Goal: Book appointment/travel/reservation

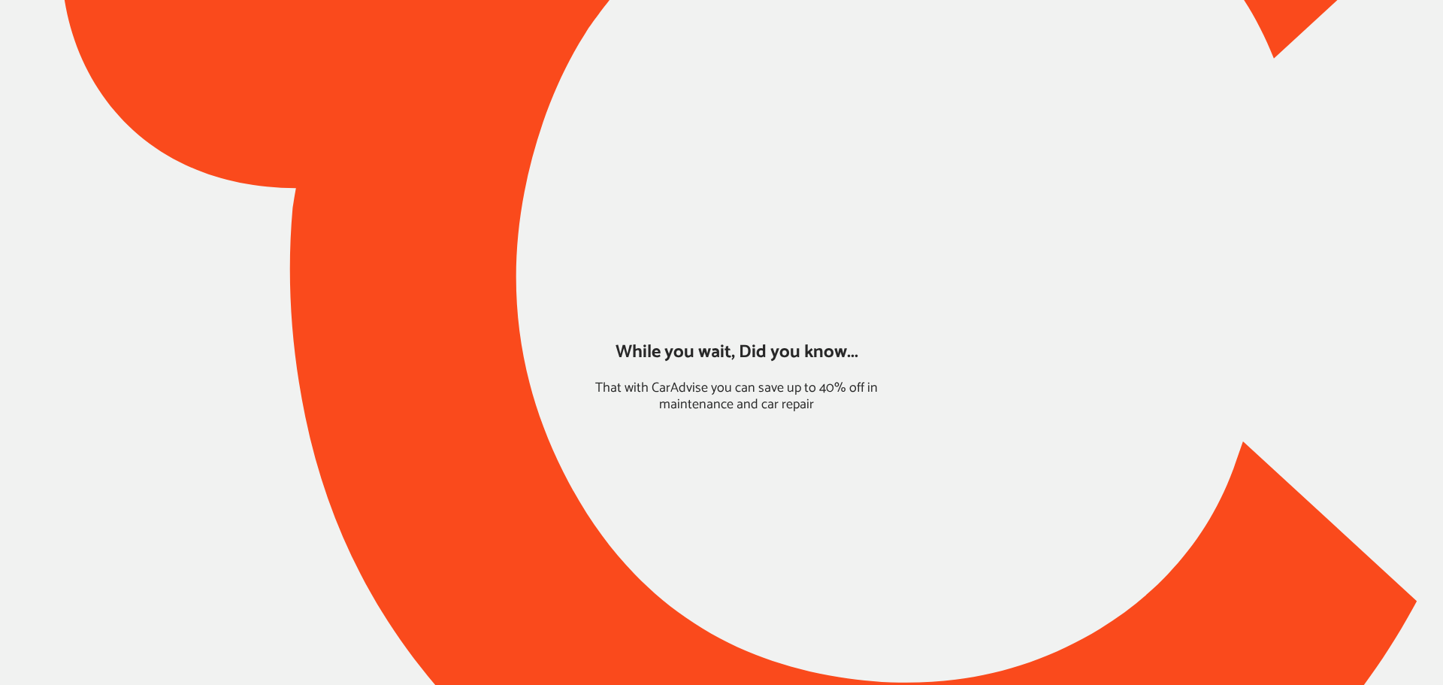
type input "*****"
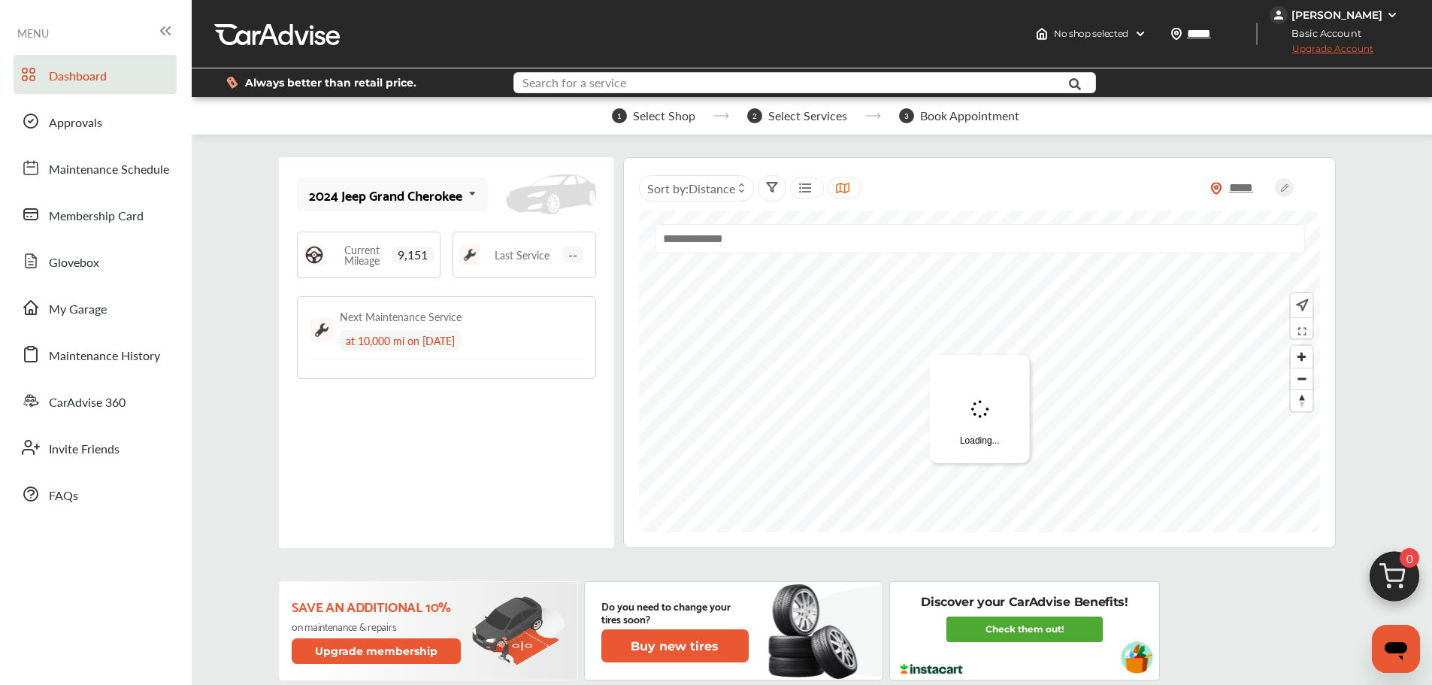
click at [577, 95] on input "text" at bounding box center [780, 84] width 531 height 23
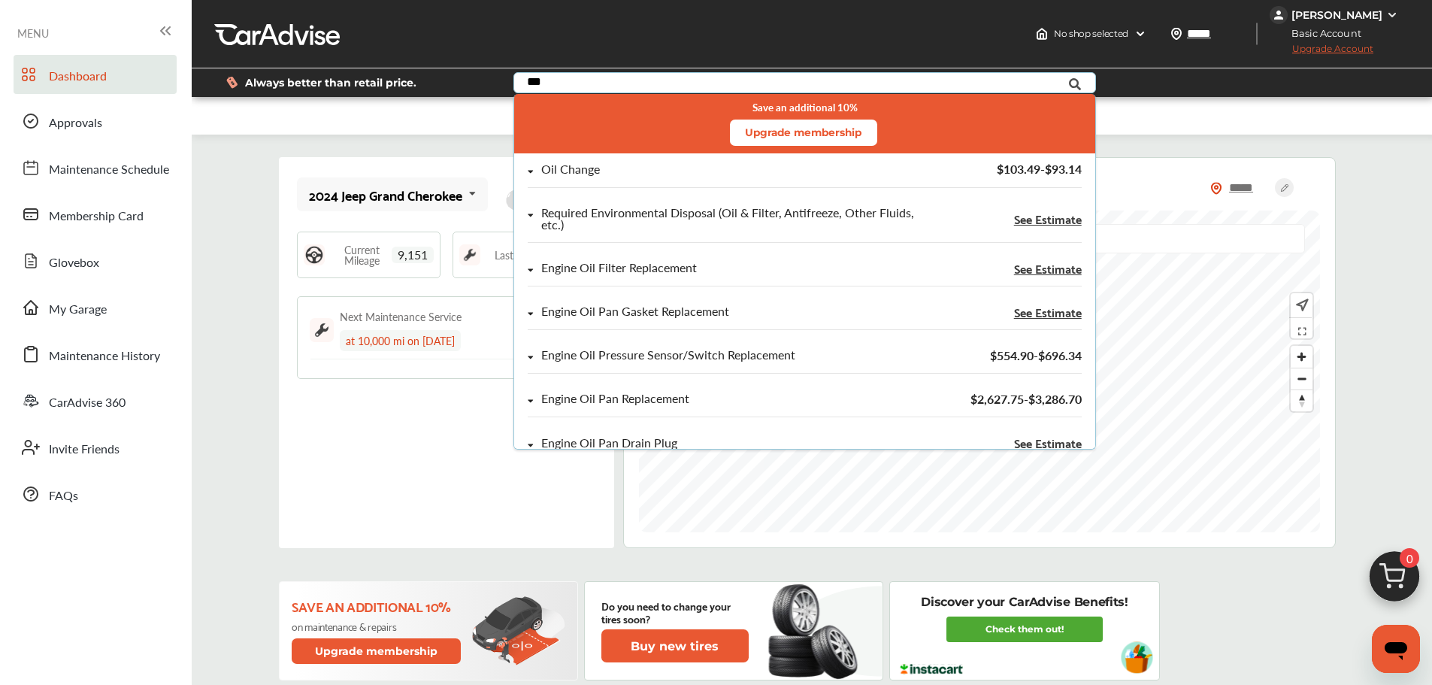
type input "***"
click at [607, 166] on div "Oil Change" at bounding box center [722, 169] width 388 height 13
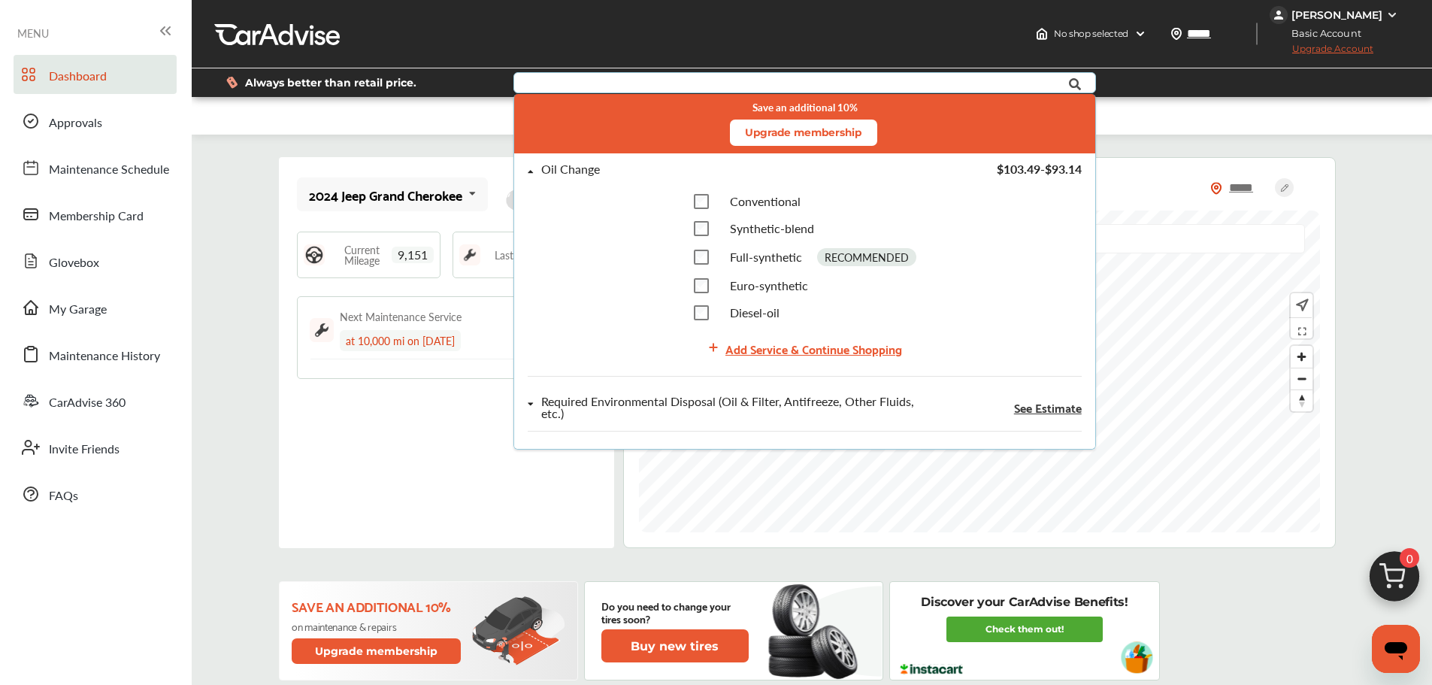
click at [740, 346] on div "Add Service & Continue Shopping" at bounding box center [813, 348] width 177 height 20
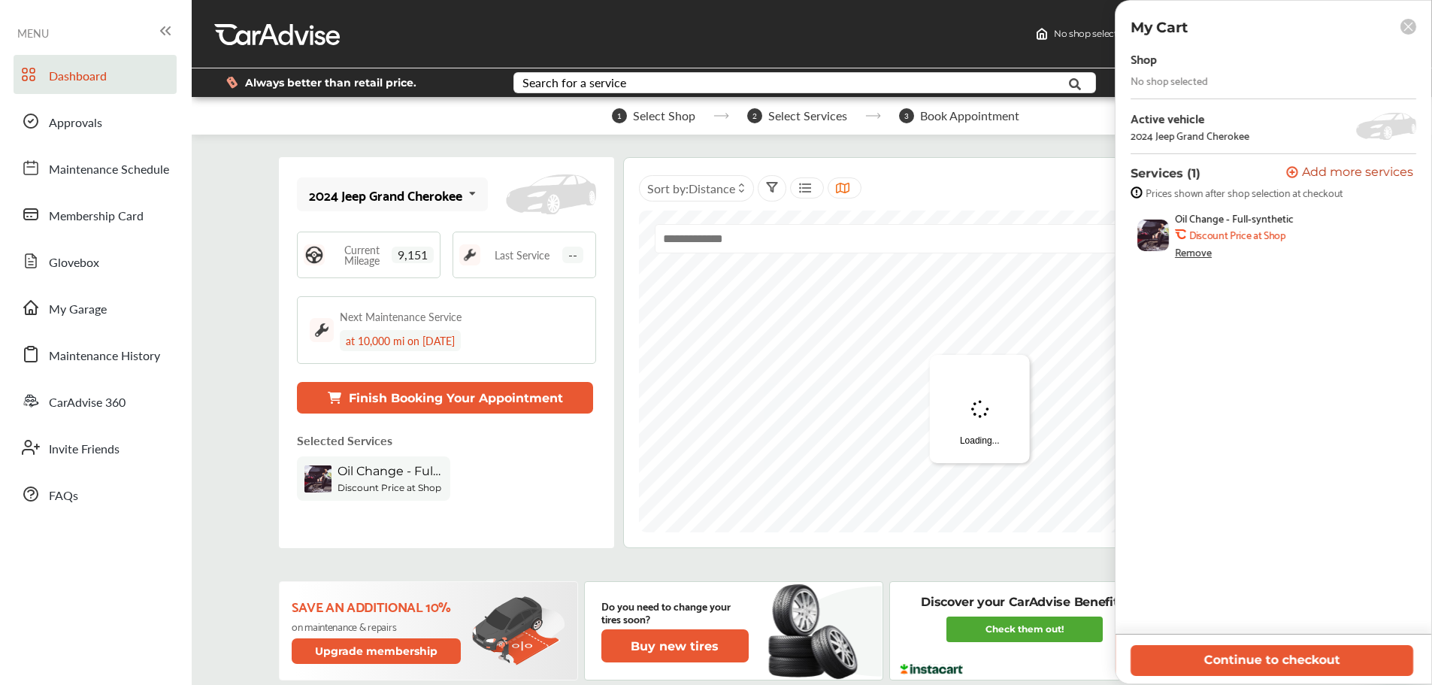
click at [1361, 658] on button "Continue to checkout" at bounding box center [1272, 660] width 283 height 31
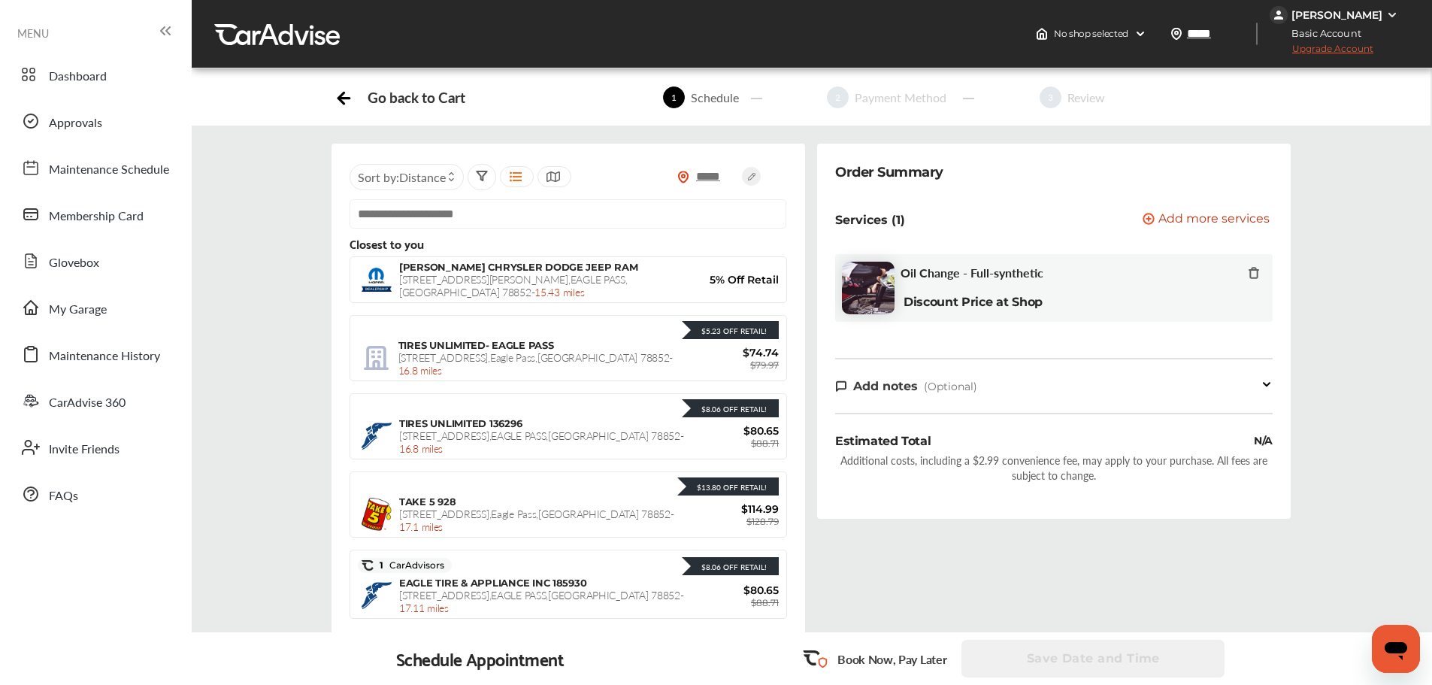
click at [481, 296] on div "[PERSON_NAME] CHRYSLER DODGE JEEP RAM [STREET_ADDRESS][PERSON_NAME] - 15.43 mil…" at bounding box center [568, 280] width 421 height 38
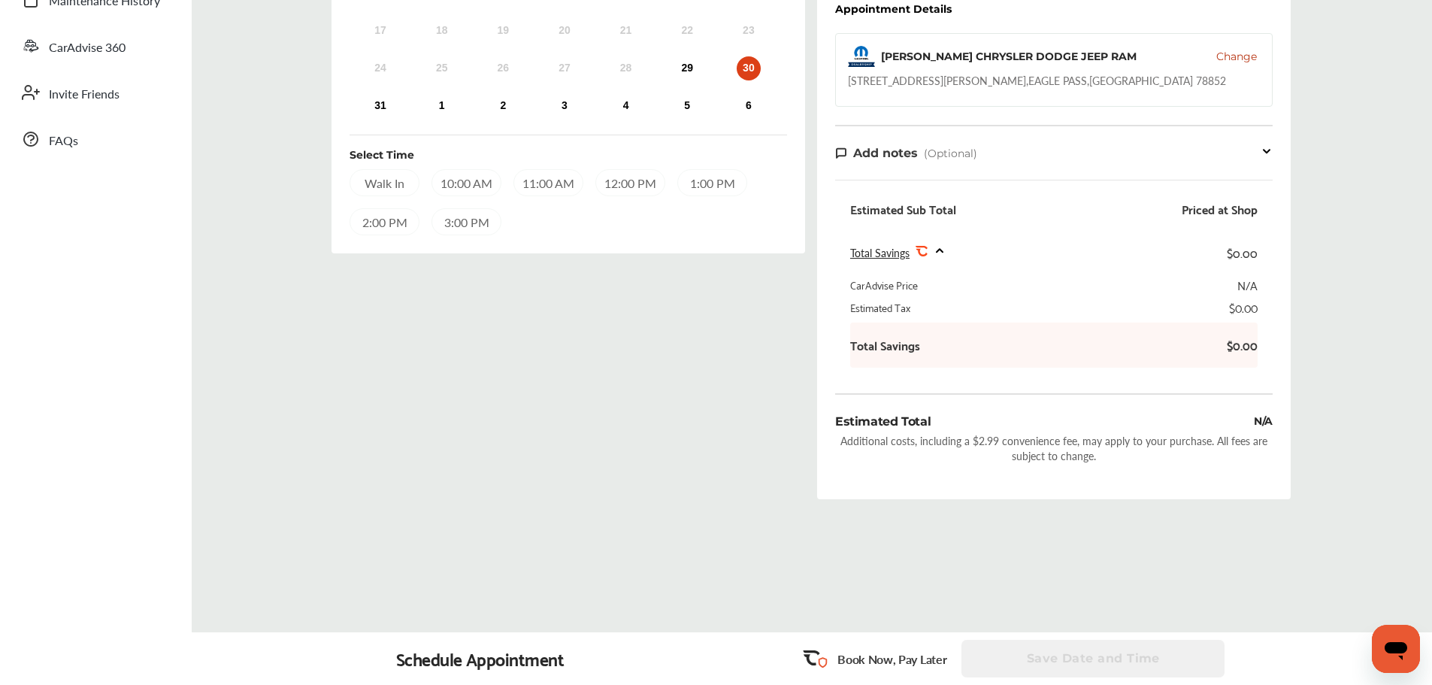
scroll to position [357, 0]
click at [1251, 52] on span "Change" at bounding box center [1236, 54] width 41 height 15
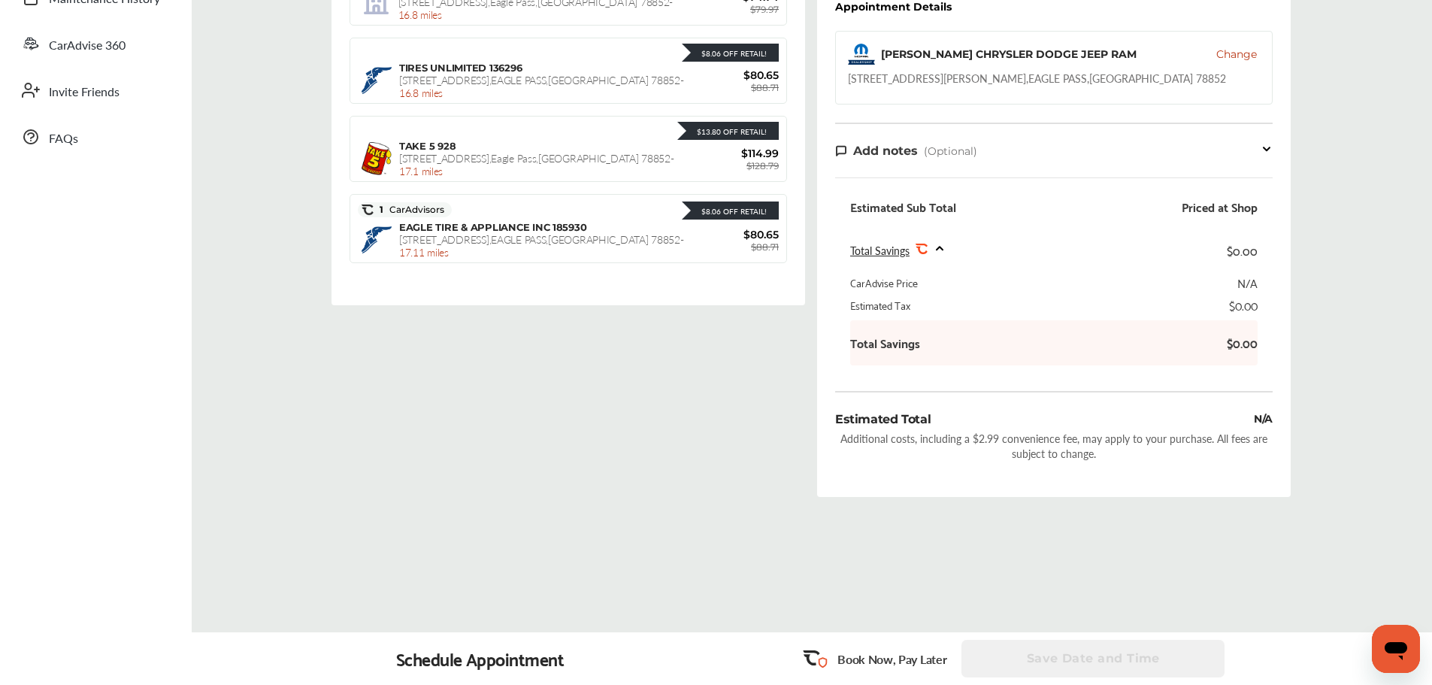
click at [553, 233] on span "EAGLE TIRE & APPLIANCE INC 185930" at bounding box center [492, 227] width 187 height 12
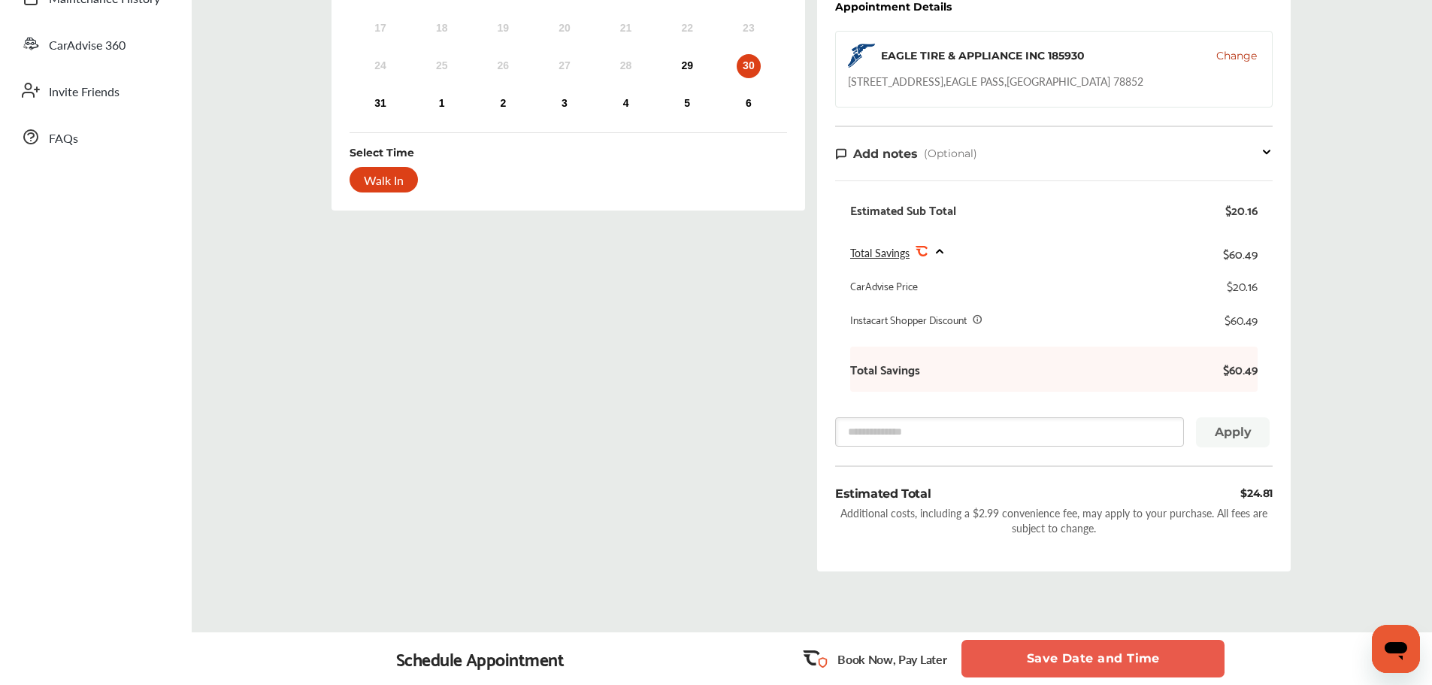
click at [696, 67] on div "29" at bounding box center [687, 66] width 24 height 24
click at [1012, 661] on button "Save Date and Time" at bounding box center [1092, 659] width 263 height 38
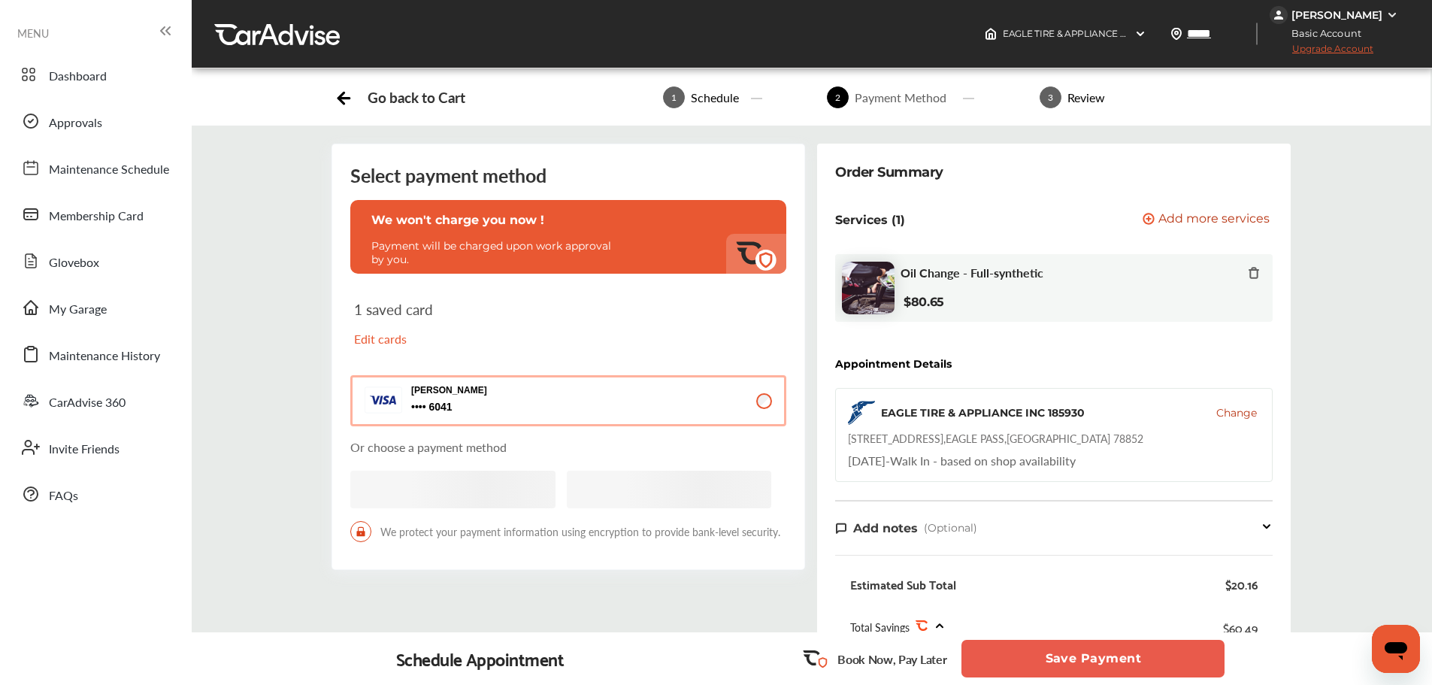
click at [1012, 661] on button "Save Payment" at bounding box center [1092, 659] width 263 height 38
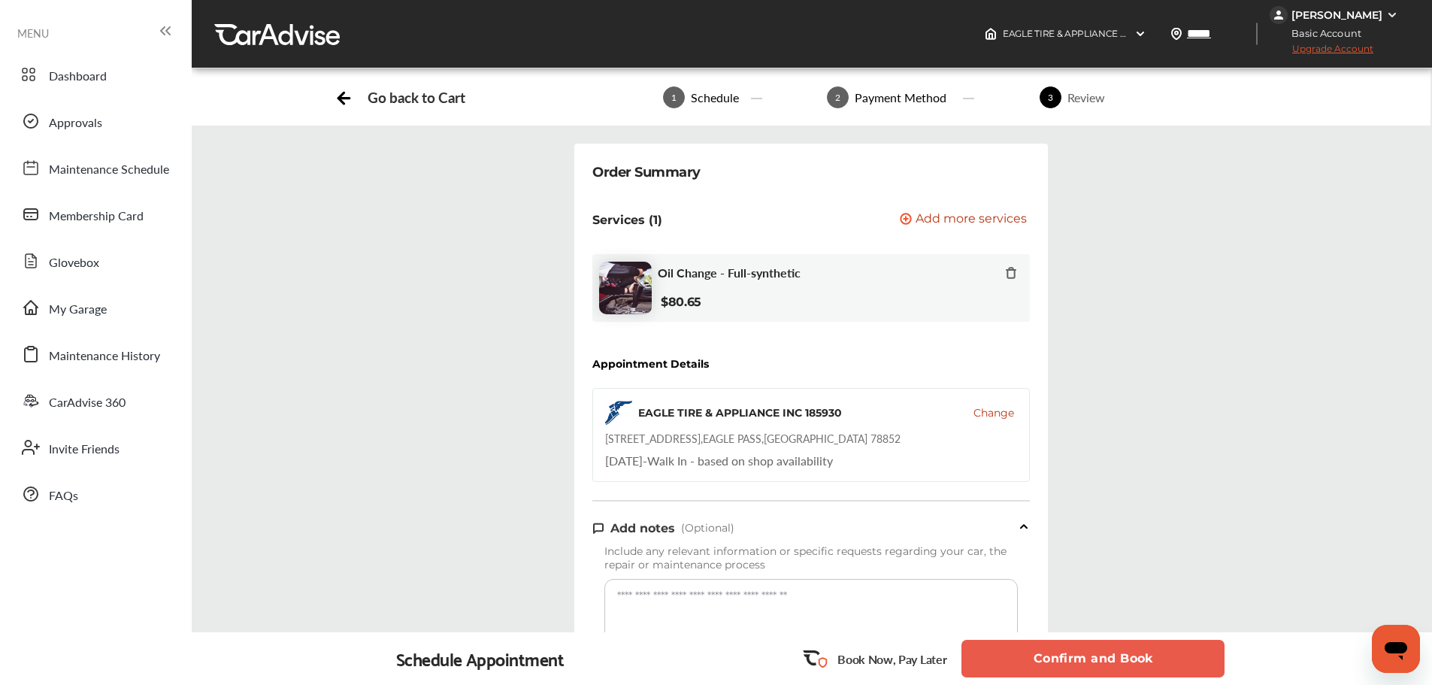
click at [1012, 659] on button "Confirm and Book" at bounding box center [1092, 659] width 263 height 38
